Goal: Transaction & Acquisition: Subscribe to service/newsletter

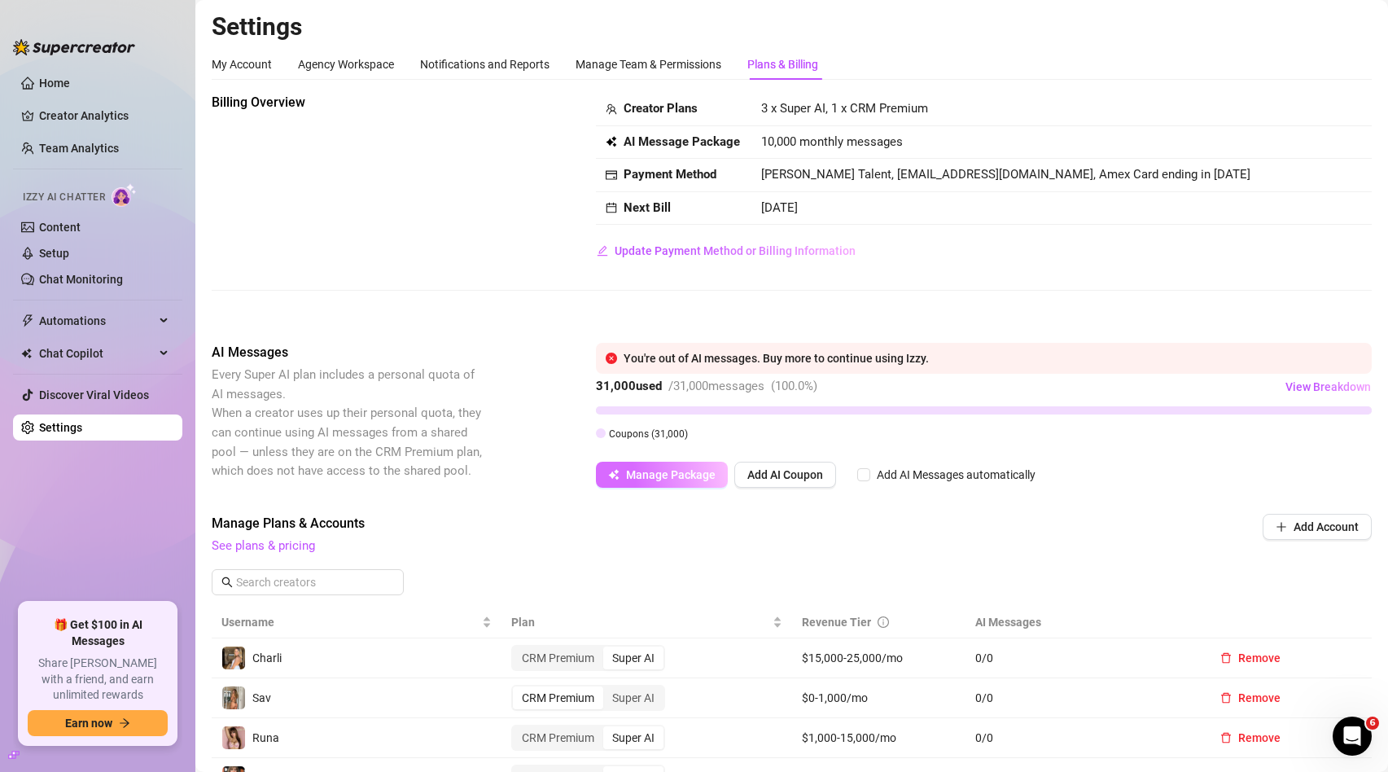
click at [645, 476] on span "Manage Package" at bounding box center [671, 474] width 90 height 13
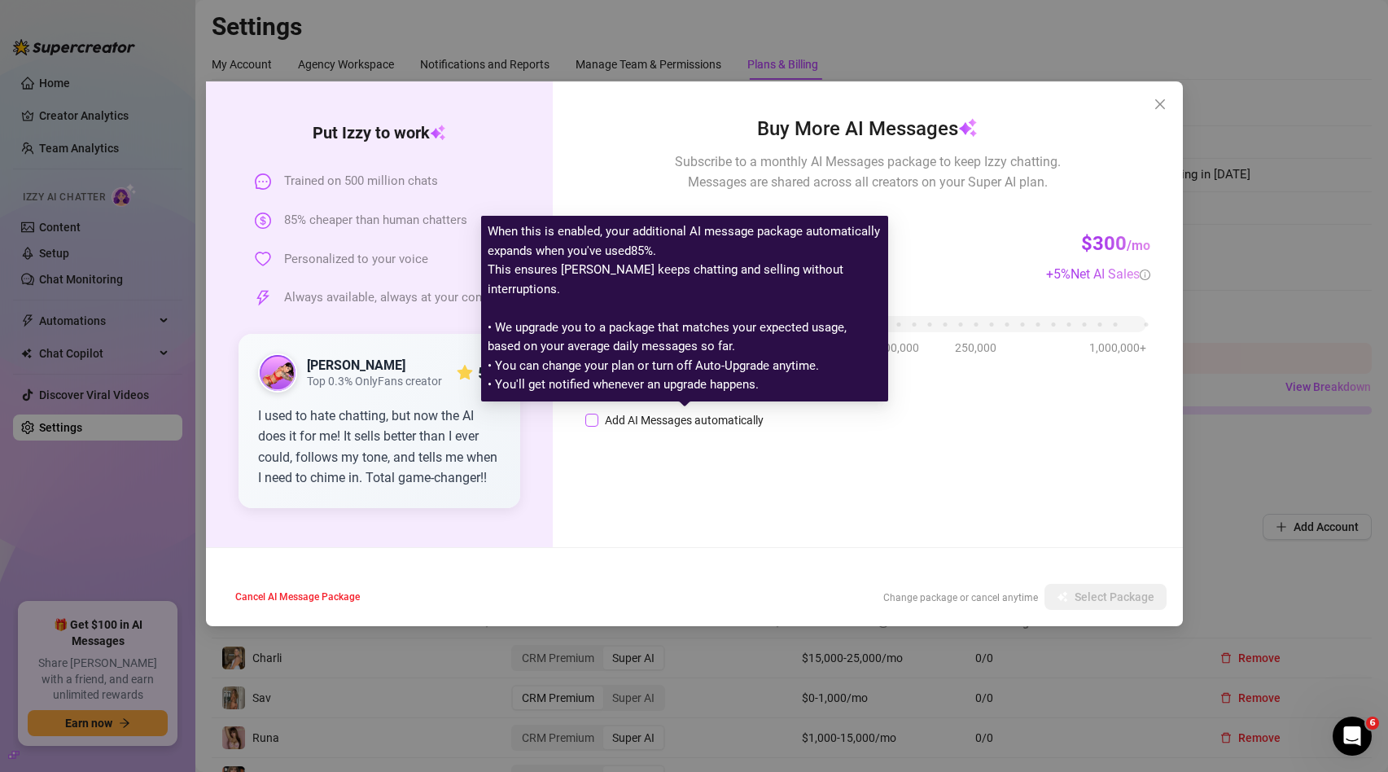
click at [682, 422] on div "Add AI Messages automatically" at bounding box center [684, 420] width 159 height 18
click at [598, 422] on input "Add AI Messages automatically" at bounding box center [591, 420] width 13 height 13
click at [680, 422] on div "Add AI Messages automatically" at bounding box center [684, 420] width 159 height 18
click at [598, 422] on input "Add AI Messages automatically" at bounding box center [591, 420] width 13 height 13
checkbox input "false"
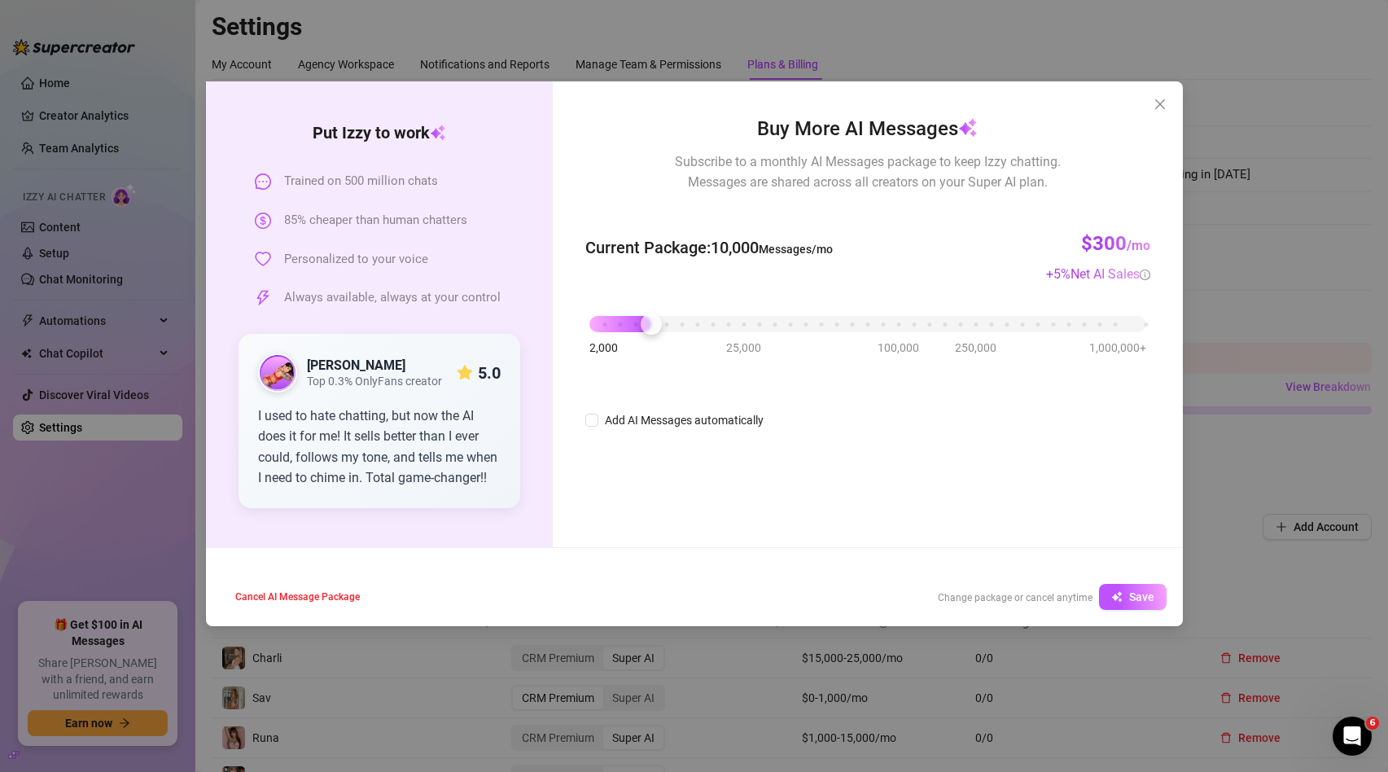
click at [719, 530] on div "Buy More AI Messages Subscribe to a monthly AI Messages package to keep Izzy ch…" at bounding box center [867, 314] width 629 height 466
drag, startPoint x: 646, startPoint y: 322, endPoint x: 676, endPoint y: 324, distance: 29.3
click at [676, 324] on div at bounding box center [682, 323] width 21 height 21
click at [1103, 598] on span "Select Package" at bounding box center [1114, 596] width 80 height 13
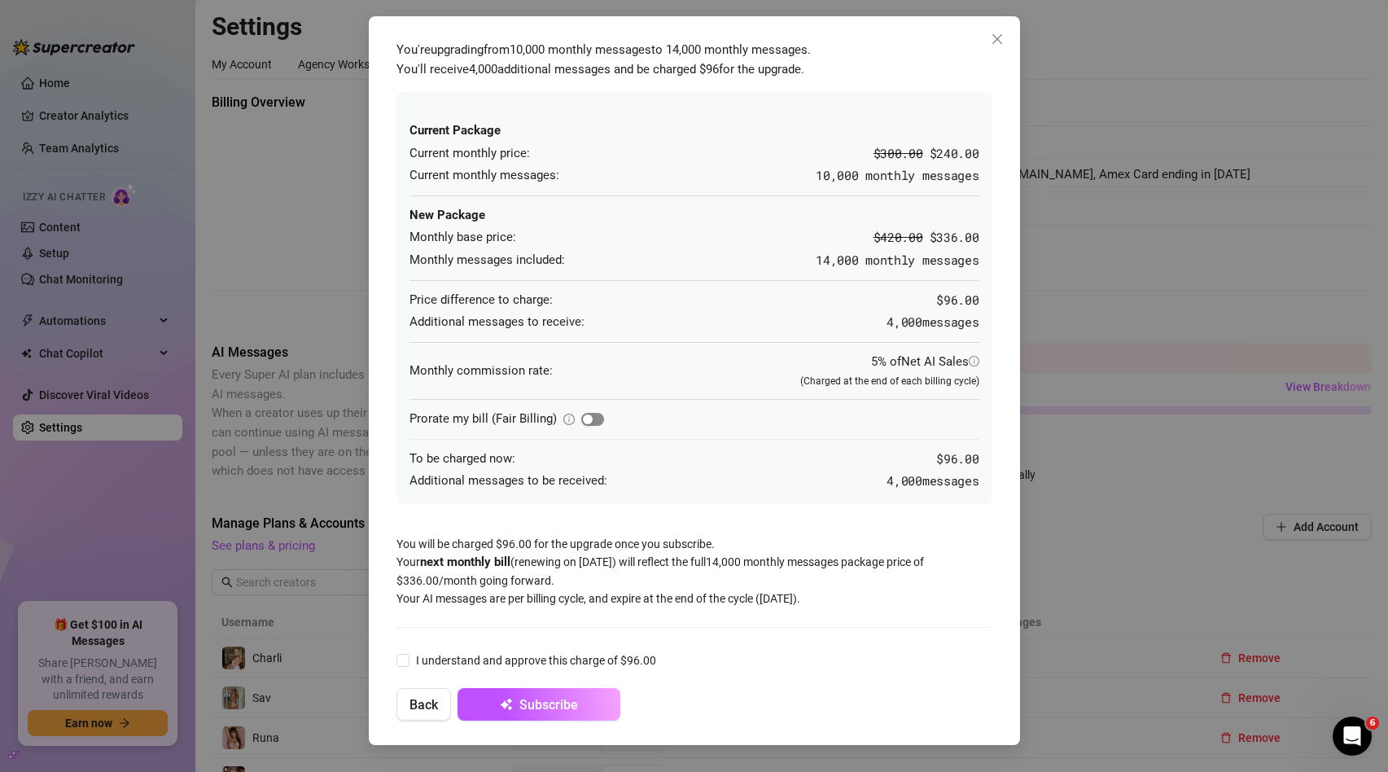
click at [589, 419] on div "button" at bounding box center [588, 419] width 10 height 10
click at [588, 419] on span "button" at bounding box center [592, 419] width 23 height 13
click at [588, 419] on div "button" at bounding box center [588, 419] width 10 height 10
click at [457, 663] on span "I understand and approve this charge of $54.00" at bounding box center [535, 660] width 253 height 18
click at [408, 663] on input "I understand and approve this charge of $54.00" at bounding box center [401, 659] width 11 height 11
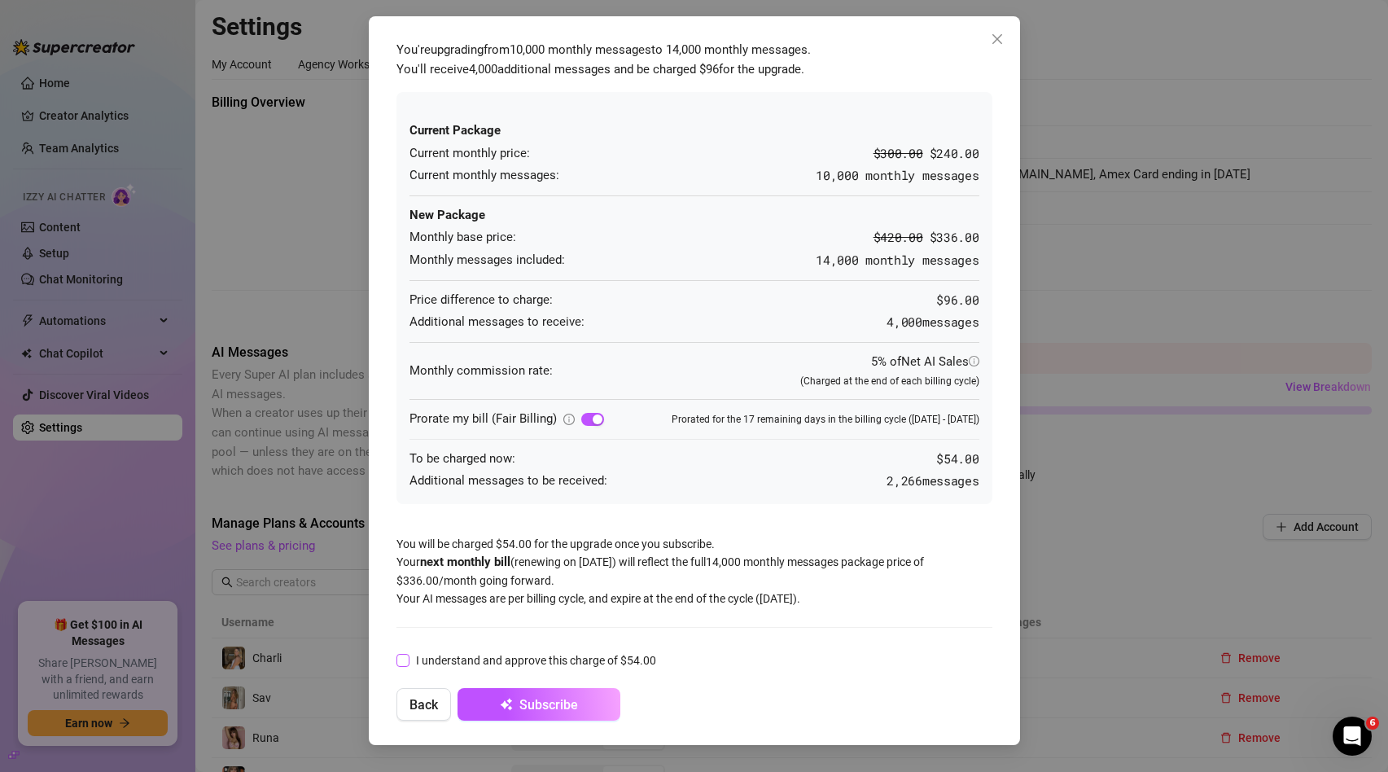
checkbox input "true"
click at [583, 711] on button "Subscribe" at bounding box center [538, 704] width 163 height 33
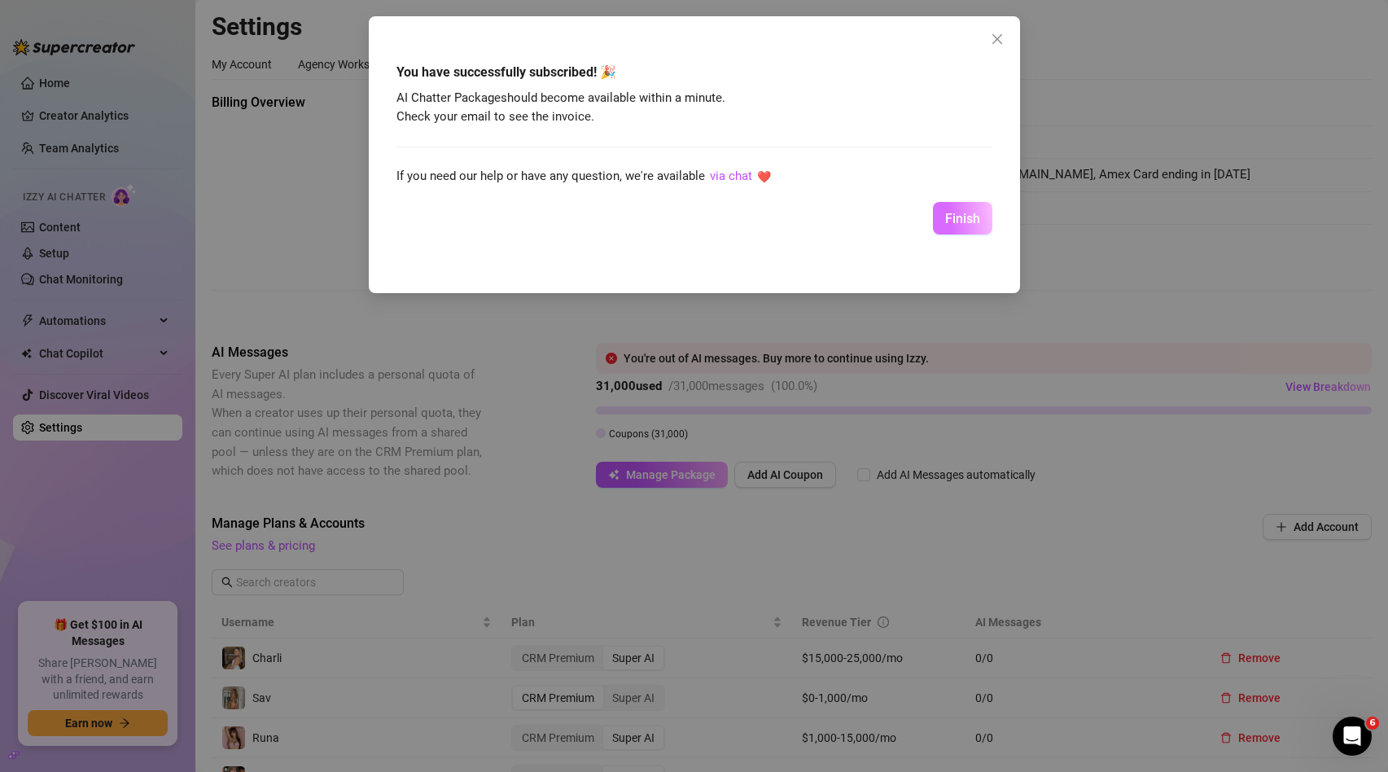
click at [956, 217] on span "Finish" at bounding box center [962, 218] width 35 height 15
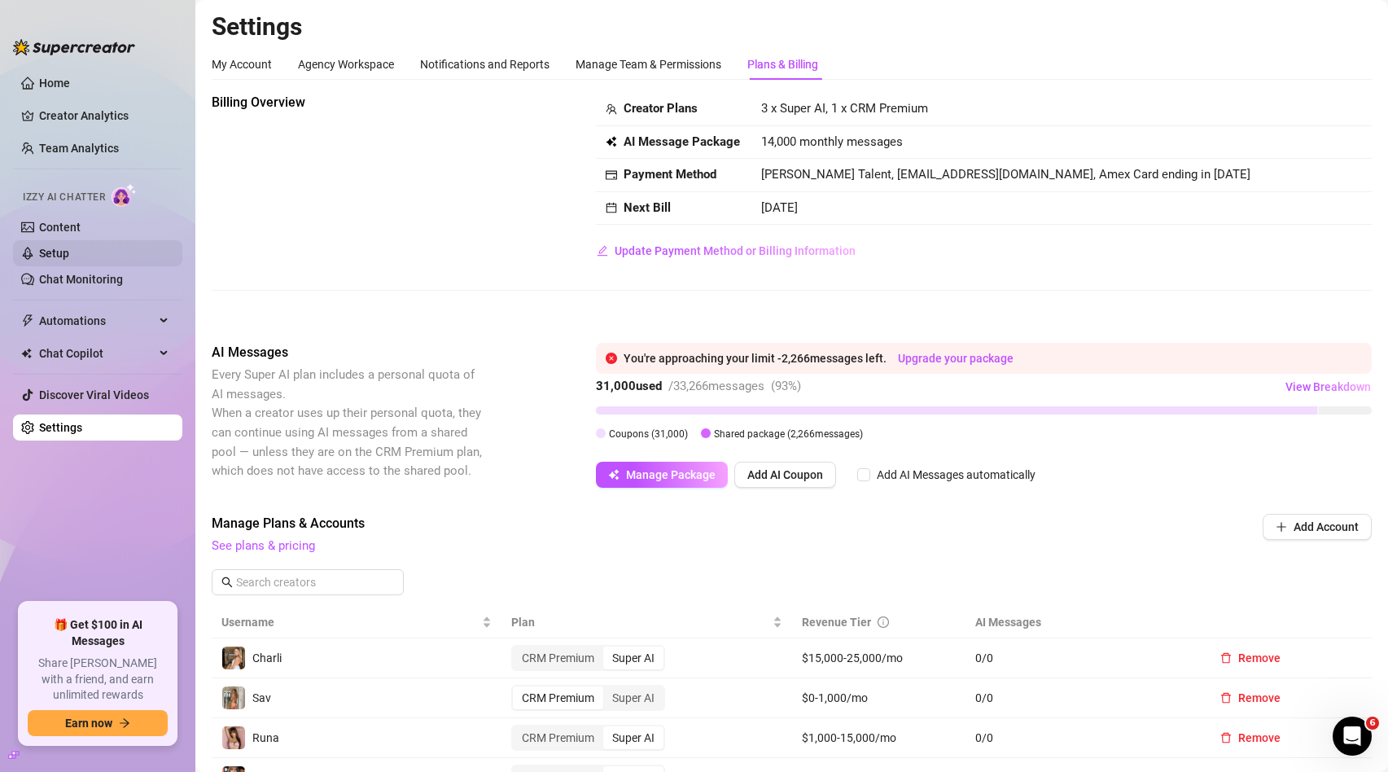
click at [69, 255] on link "Setup" at bounding box center [54, 253] width 30 height 13
